Goal: Task Accomplishment & Management: Complete application form

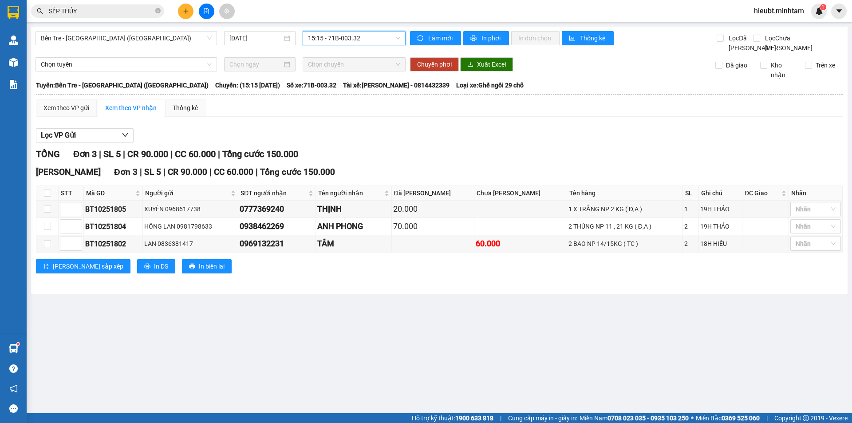
click at [9, 9] on img at bounding box center [14, 12] width 12 height 13
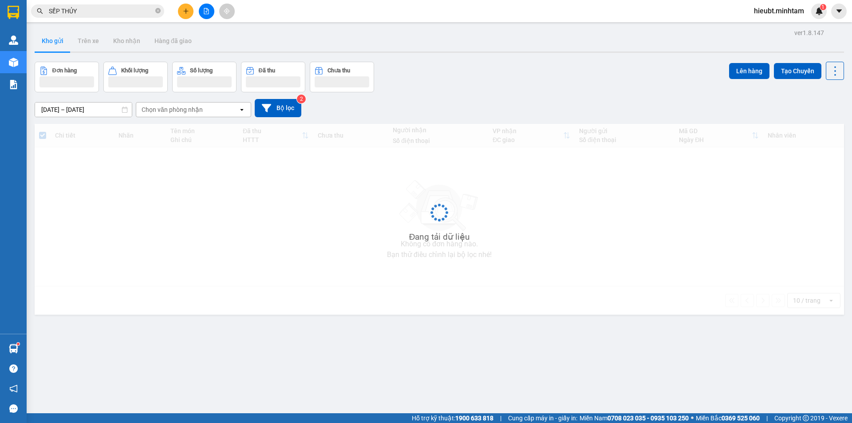
click at [207, 13] on icon "file-add" at bounding box center [206, 11] width 6 height 6
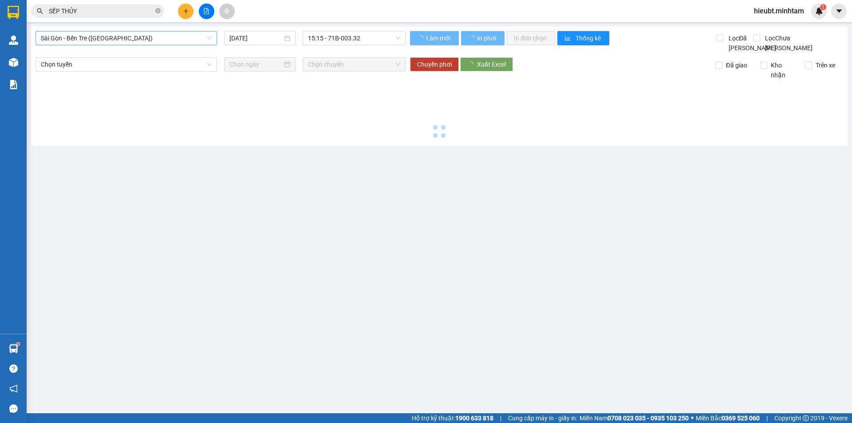
click at [126, 43] on span "Sài Gòn - Bến Tre (CN)" at bounding box center [126, 38] width 171 height 13
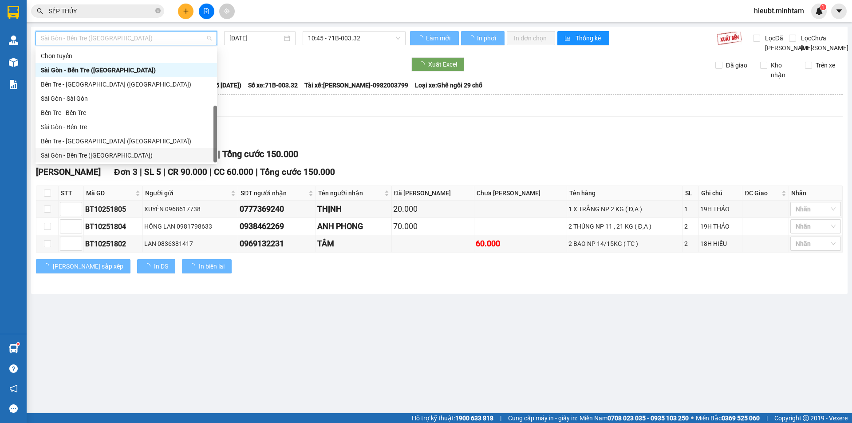
scroll to position [14, 0]
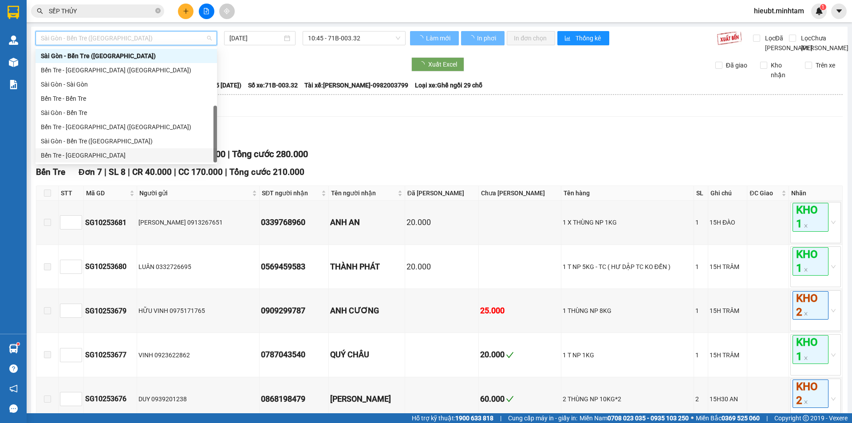
click at [103, 156] on div "Bến Tre - [GEOGRAPHIC_DATA]" at bounding box center [126, 155] width 171 height 10
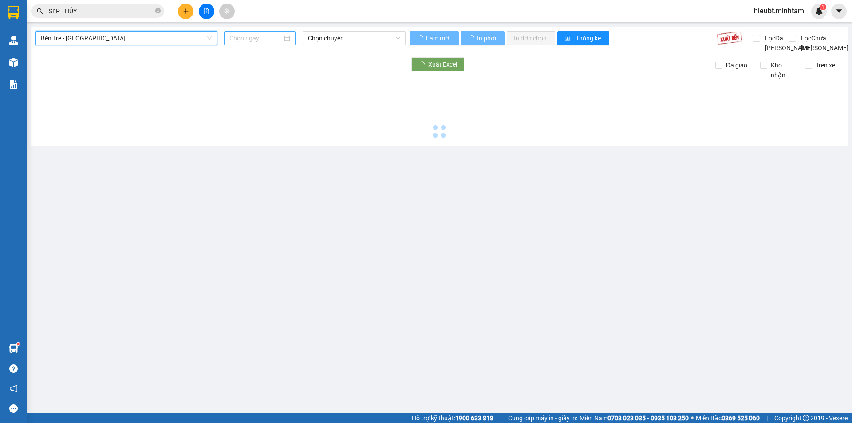
type input "[DATE]"
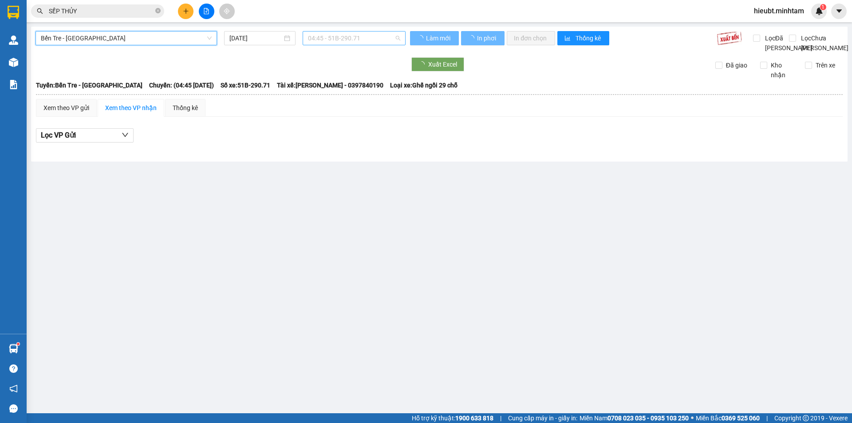
click at [316, 40] on span "04:45 - 51B-290.71" at bounding box center [354, 38] width 92 height 13
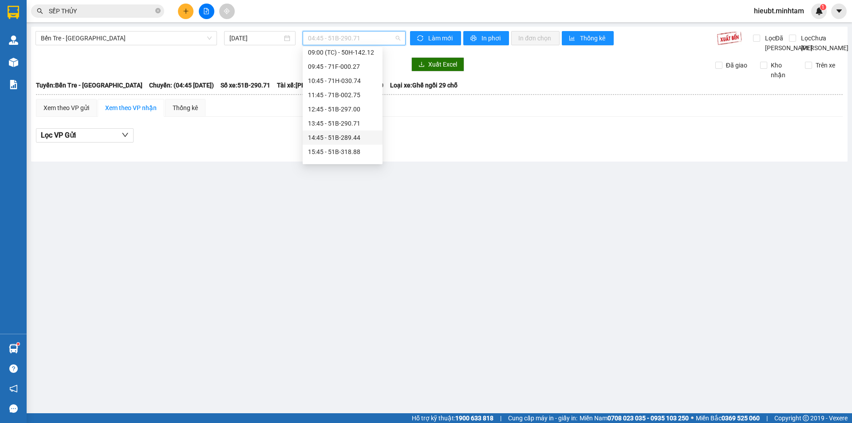
scroll to position [133, 0]
click at [328, 121] on div "16:45 - 71B-004.68" at bounding box center [342, 122] width 69 height 10
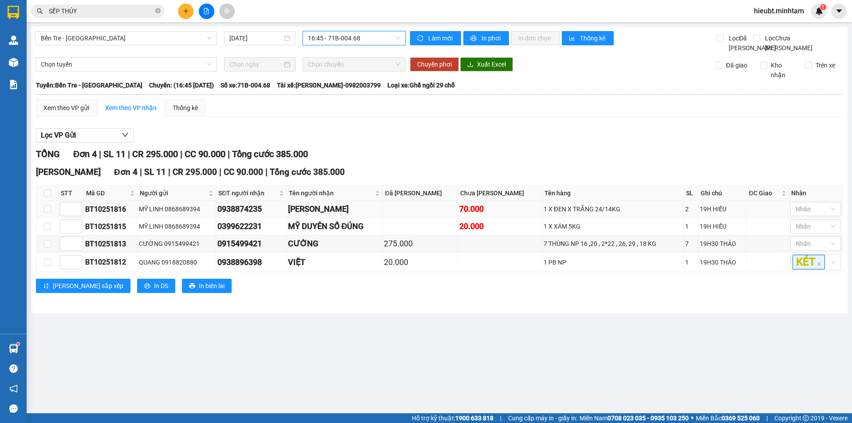
click at [110, 215] on div "BT10251816" at bounding box center [110, 209] width 51 height 11
copy div "BT10251816"
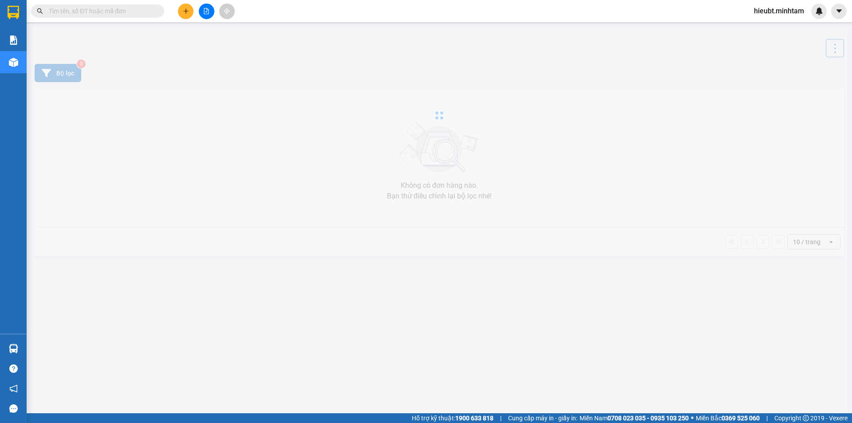
click at [87, 11] on input "text" at bounding box center [101, 11] width 105 height 10
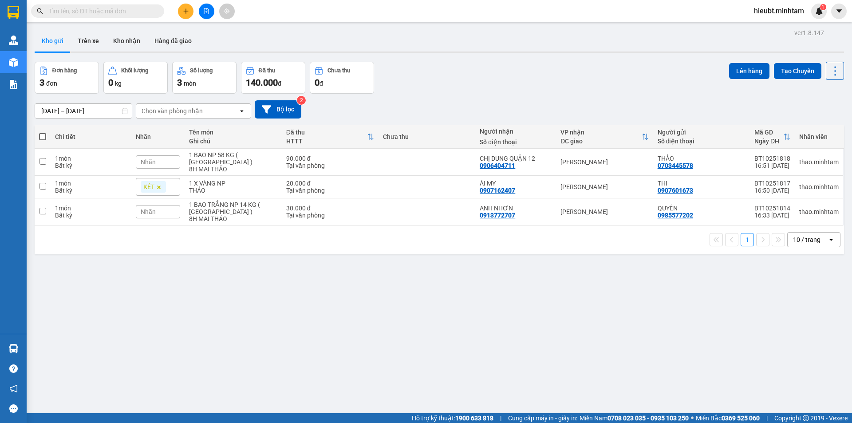
paste input "BT10251816"
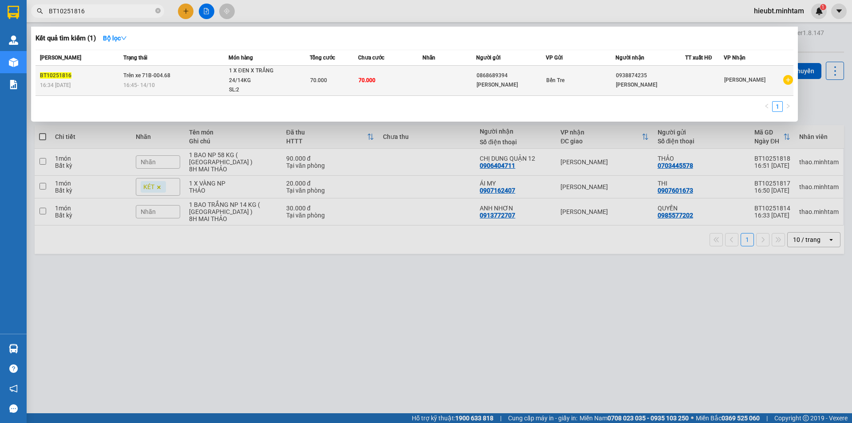
type input "BT10251816"
click at [158, 80] on div "16:45 [DATE]" at bounding box center [175, 85] width 105 height 10
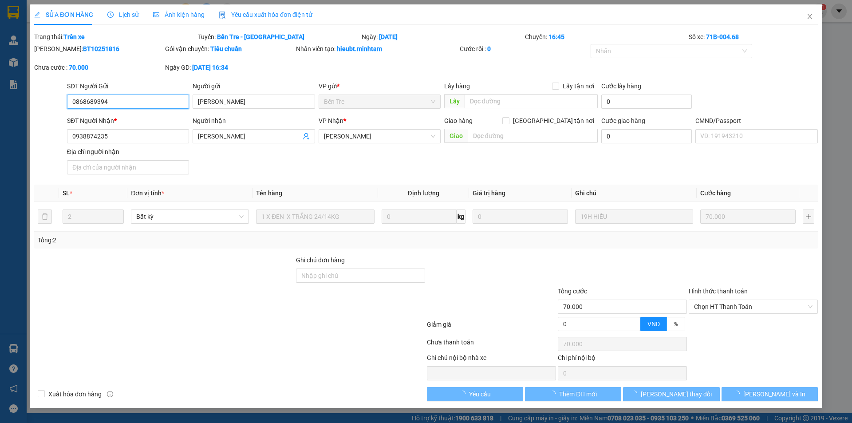
type input "0868689394"
type input "[PERSON_NAME]"
type input "0938874235"
type input "[PERSON_NAME]"
type input "70.000"
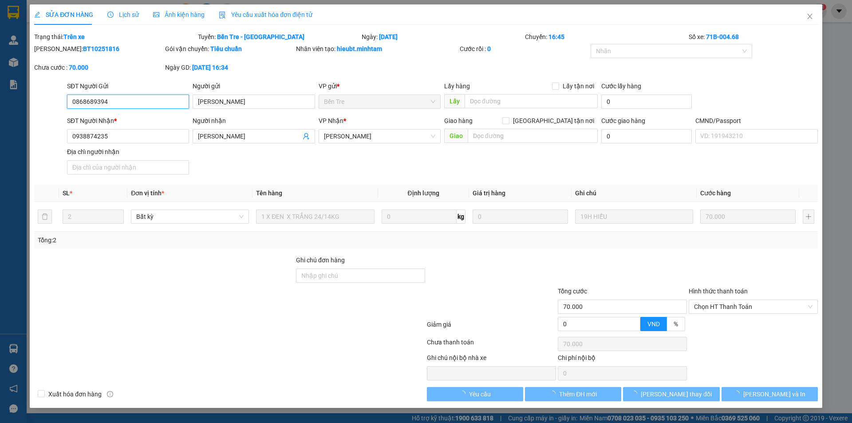
type input "70.000"
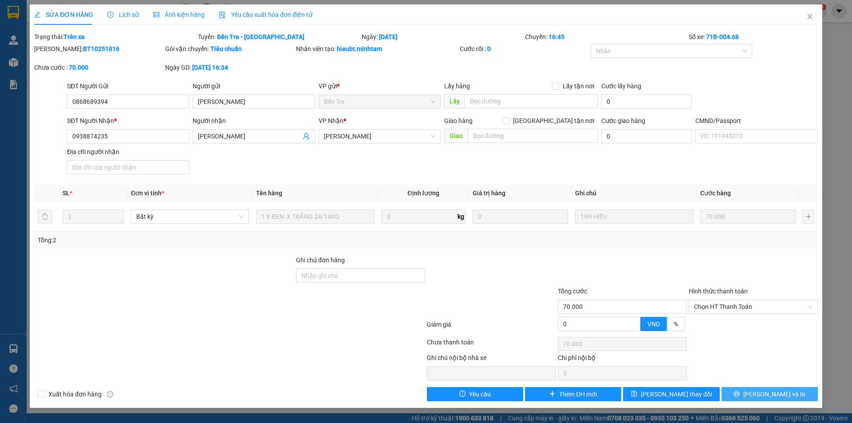
click at [747, 397] on button "[PERSON_NAME] và In" at bounding box center [770, 394] width 96 height 14
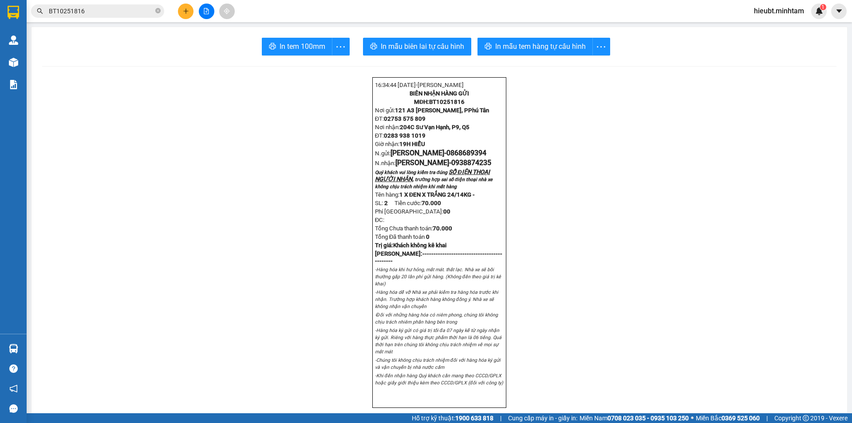
click at [99, 8] on input "BT10251816" at bounding box center [101, 11] width 105 height 10
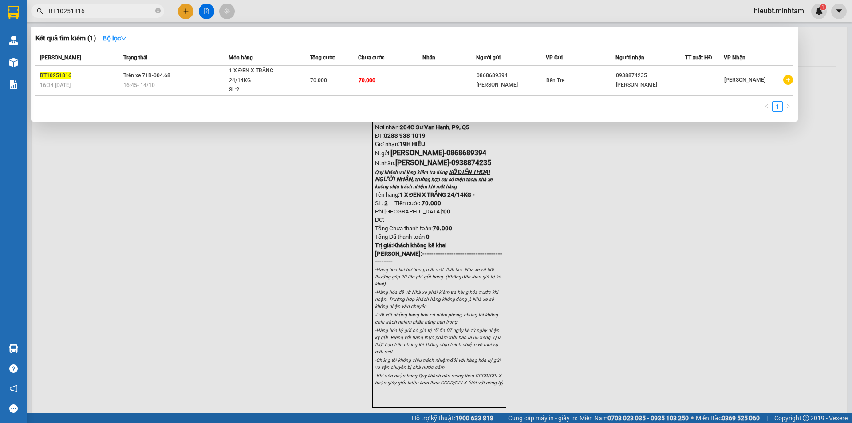
click at [99, 9] on input "BT10251816" at bounding box center [101, 11] width 105 height 10
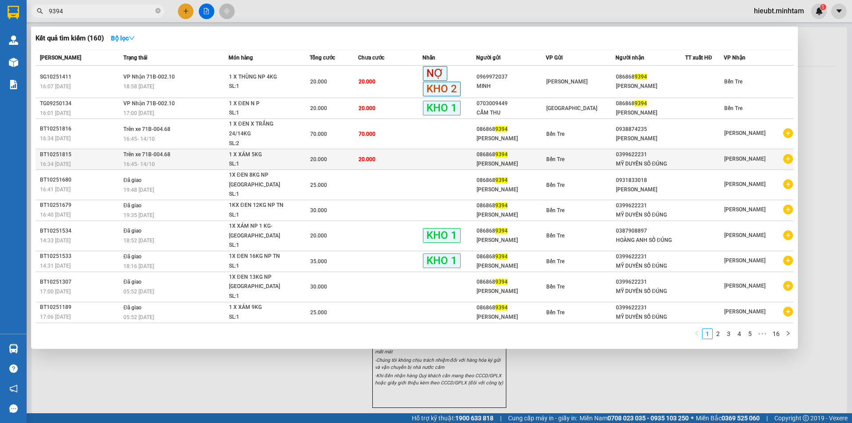
type input "9394"
click at [160, 151] on span "Trên xe 71B-004.68" at bounding box center [146, 154] width 47 height 6
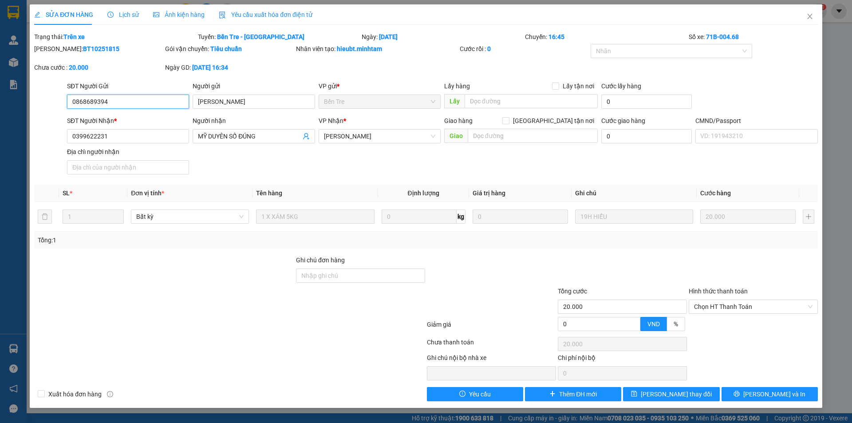
type input "0868689394"
type input "[PERSON_NAME]"
type input "0399622231"
type input "MỸ DUYÊN SỐ ĐÚNG"
type input "20.000"
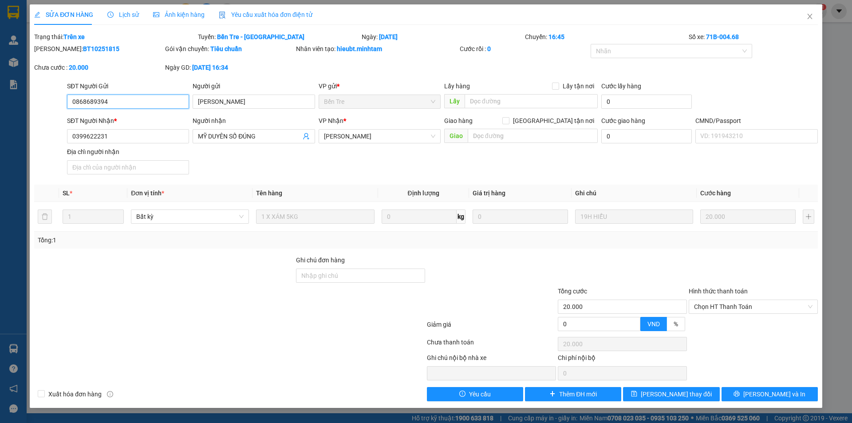
type input "20.000"
click at [773, 411] on div "SỬA ĐƠN HÀNG Lịch sử Ảnh kiện hàng Yêu cầu xuất hóa đơn điện tử Total Paid Fee …" at bounding box center [426, 211] width 852 height 423
click at [771, 395] on span "[PERSON_NAME] và In" at bounding box center [774, 394] width 62 height 10
